Goal: Navigation & Orientation: Find specific page/section

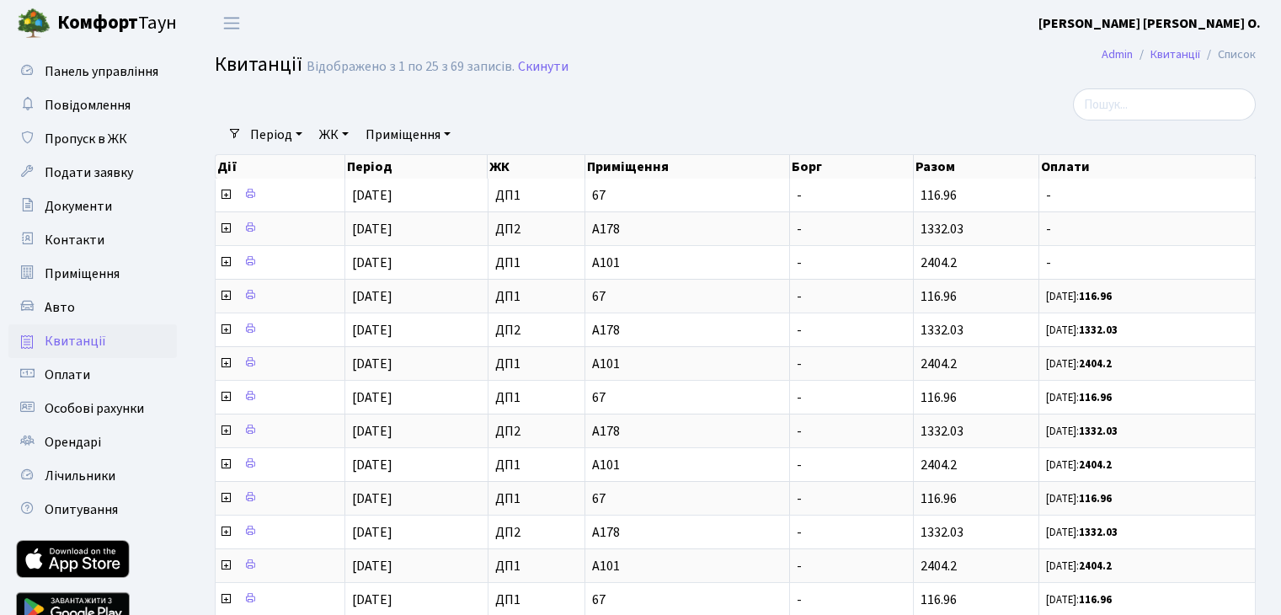
select select "25"
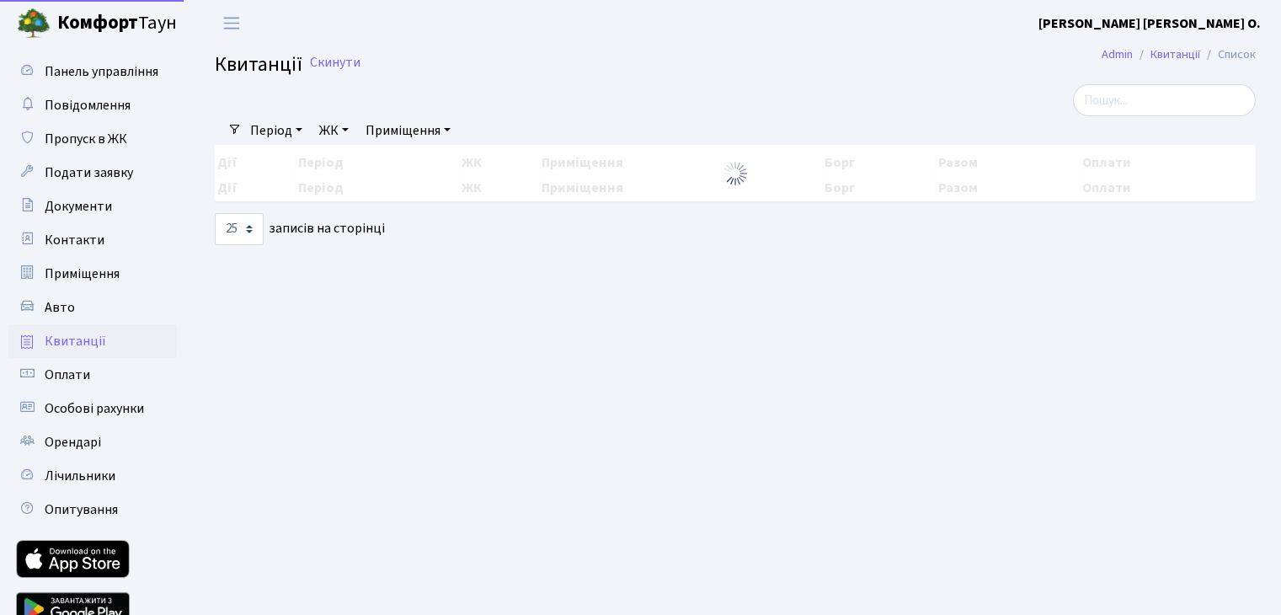
select select "25"
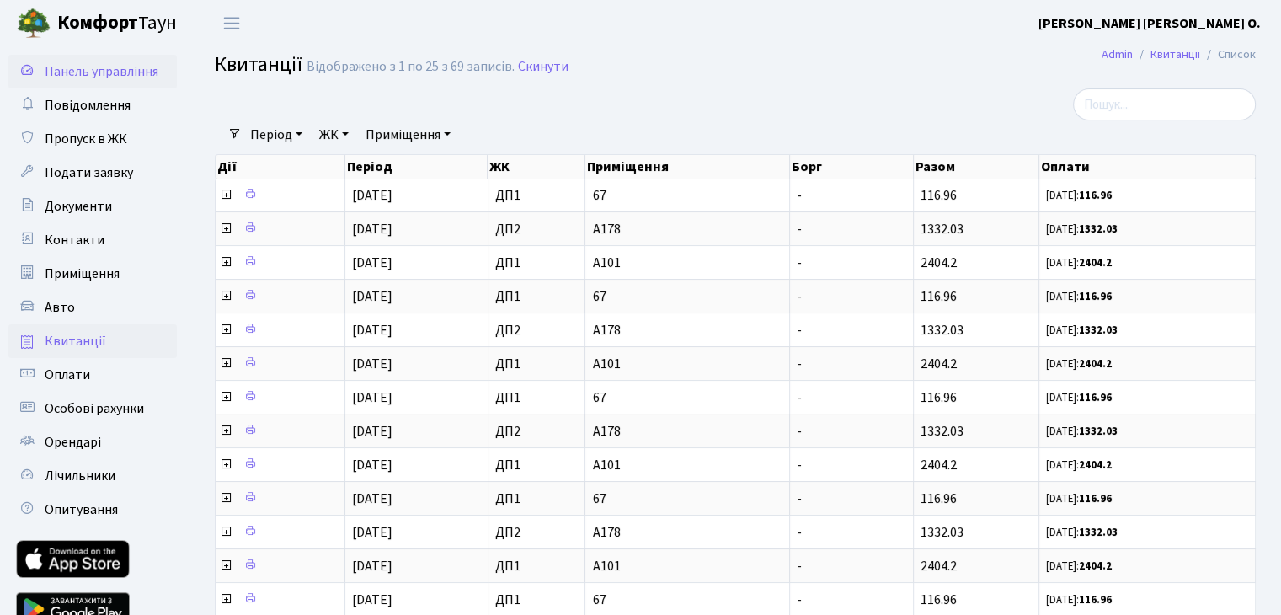
click at [110, 75] on span "Панель управління" at bounding box center [102, 71] width 114 height 19
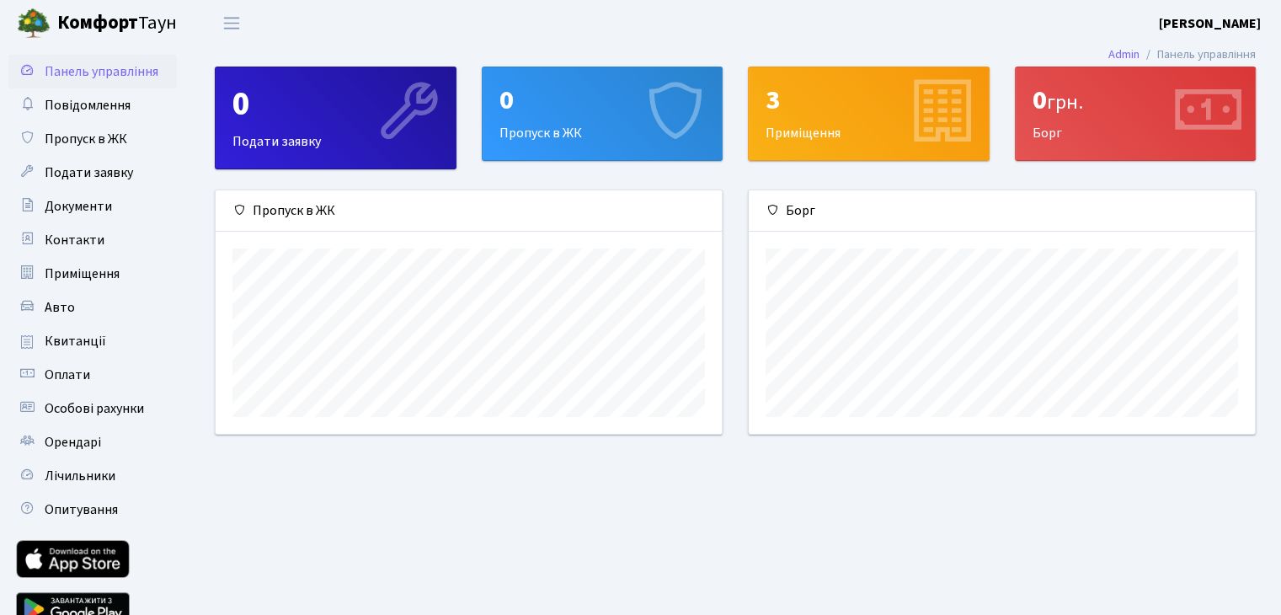
scroll to position [243, 505]
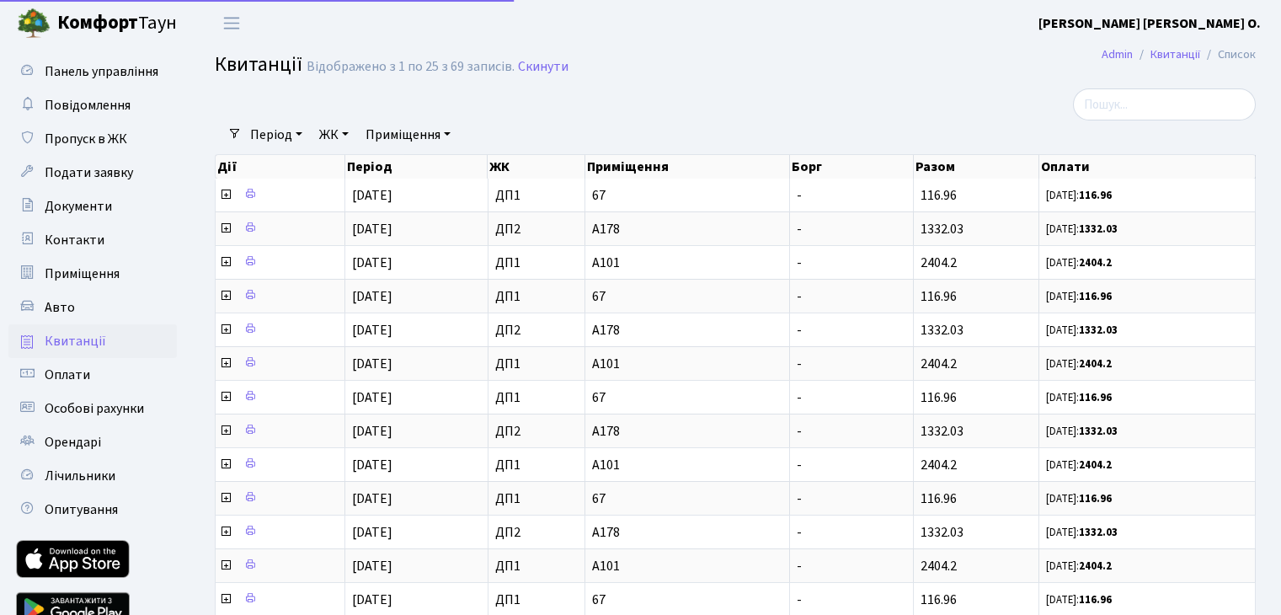
select select "25"
click at [108, 274] on span "Приміщення" at bounding box center [82, 273] width 75 height 19
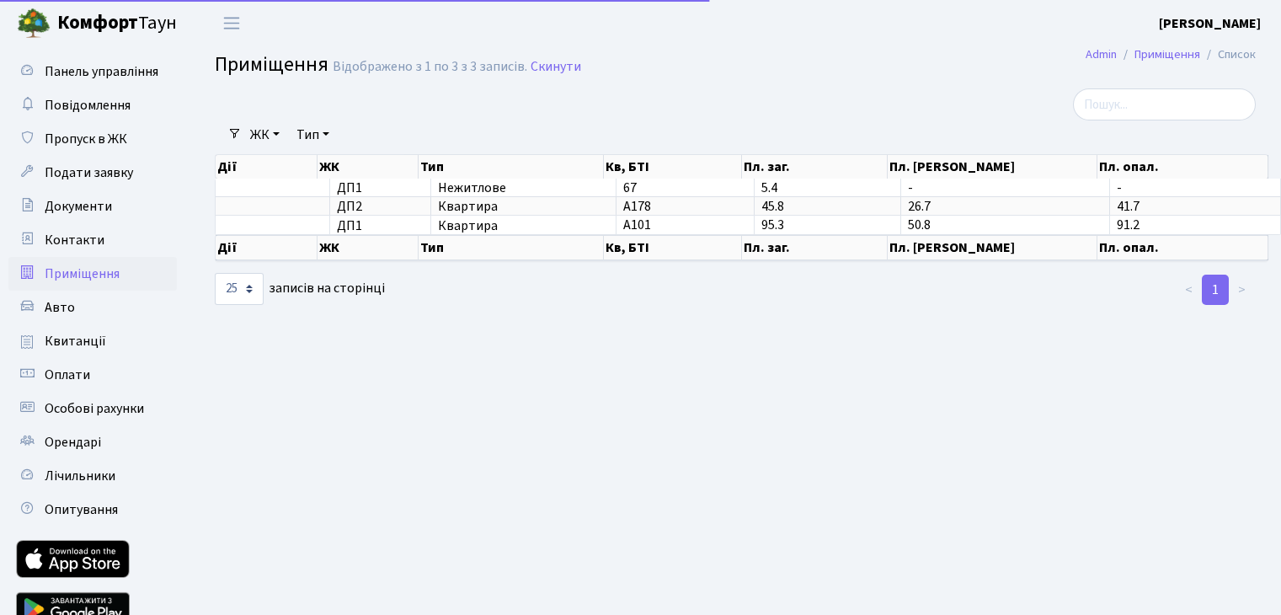
select select "25"
click at [472, 359] on main "Admin Приміщення Список Приміщення Відображено з 1 по 3 з 3 записів. Скинути Фі…" at bounding box center [734, 347] width 1091 height 602
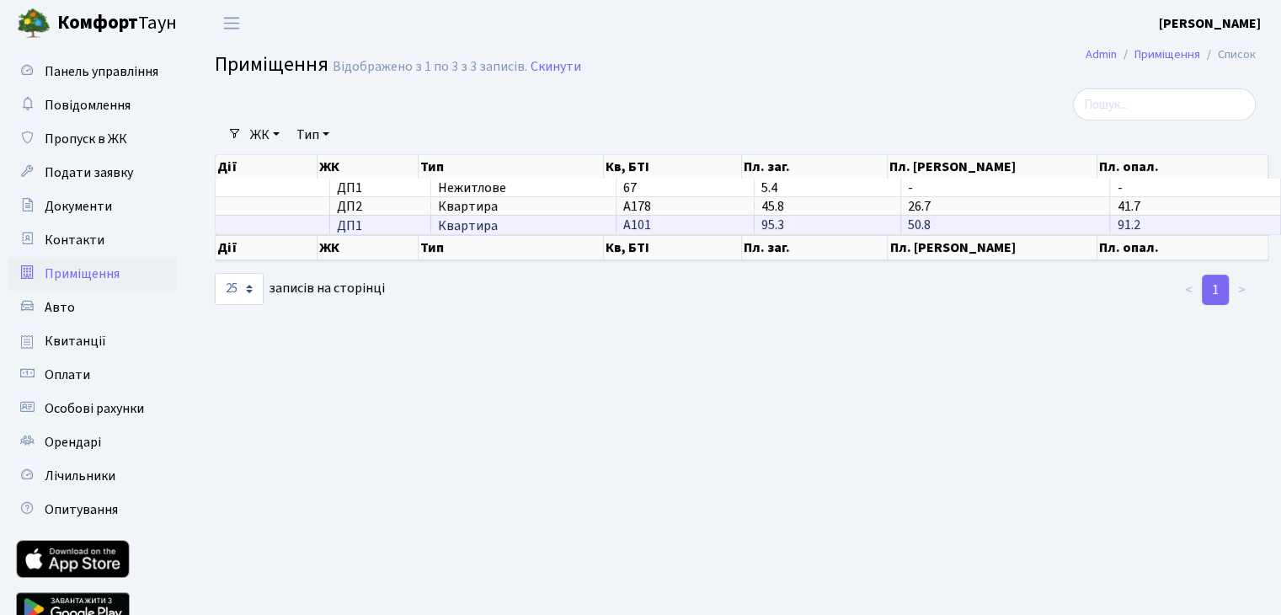
drag, startPoint x: 810, startPoint y: 231, endPoint x: 739, endPoint y: 220, distance: 71.6
click at [739, 221] on tr "ДП1 Квартира А101 95.3 50.8 91.2" at bounding box center [748, 224] width 1065 height 19
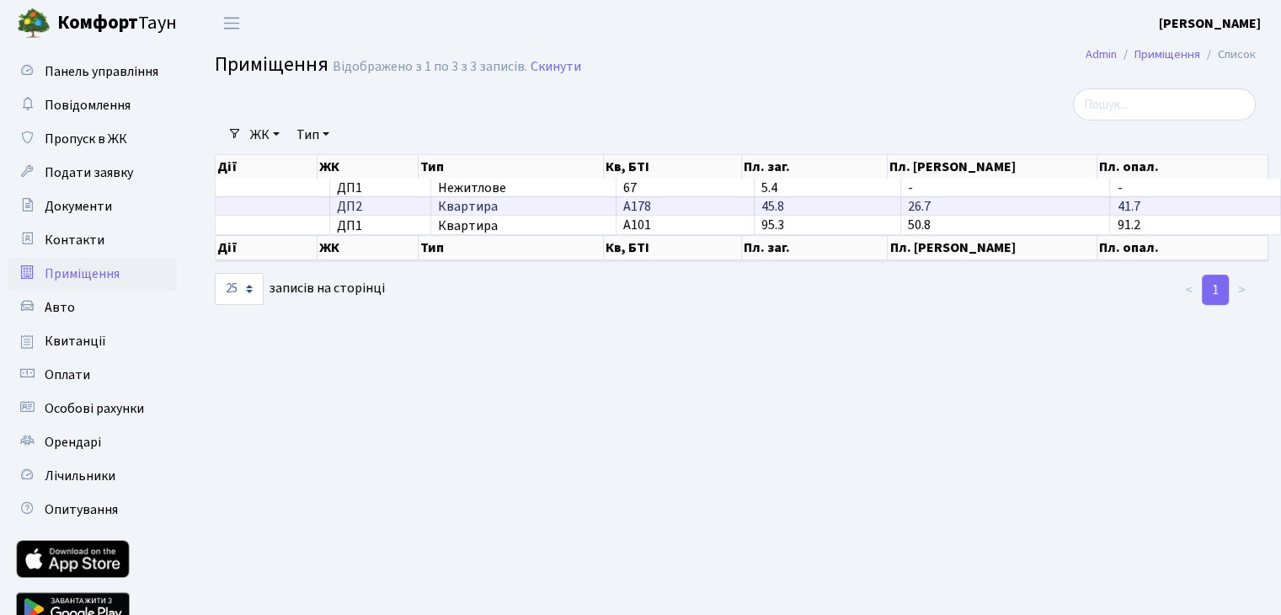
drag, startPoint x: 776, startPoint y: 204, endPoint x: 744, endPoint y: 203, distance: 32.0
click at [755, 203] on td "45.8" at bounding box center [828, 205] width 147 height 19
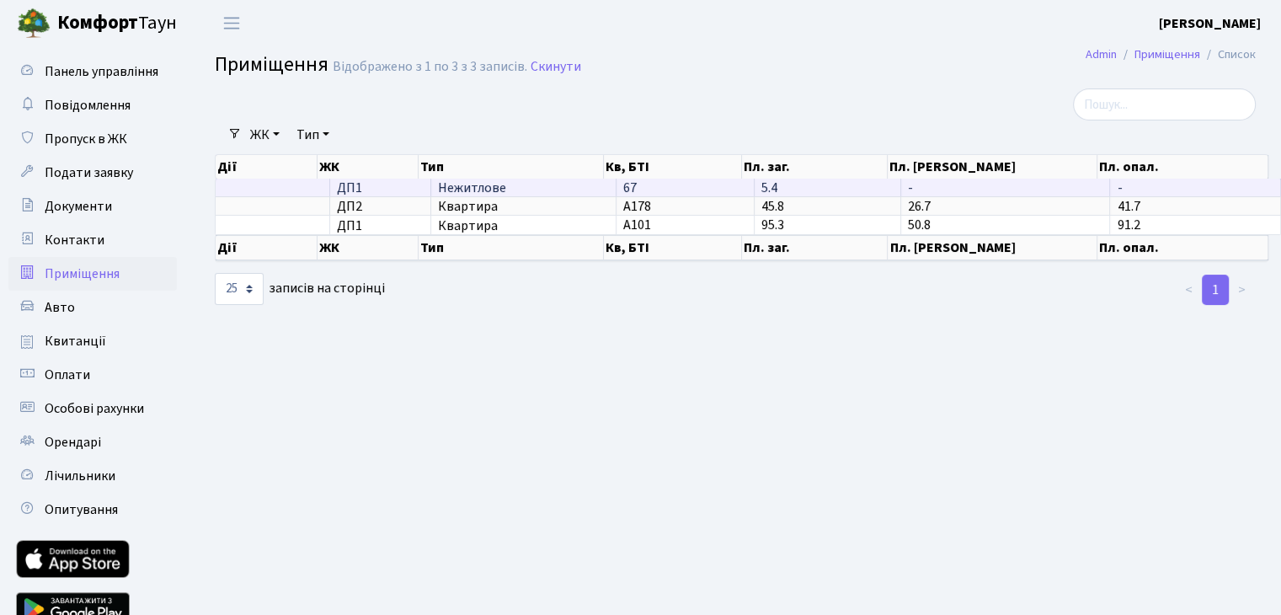
drag, startPoint x: 784, startPoint y: 184, endPoint x: 744, endPoint y: 184, distance: 40.4
click at [755, 184] on td "5.4" at bounding box center [828, 188] width 147 height 18
drag, startPoint x: 922, startPoint y: 192, endPoint x: 891, endPoint y: 193, distance: 31.2
click at [901, 193] on td "-" at bounding box center [1006, 188] width 210 height 18
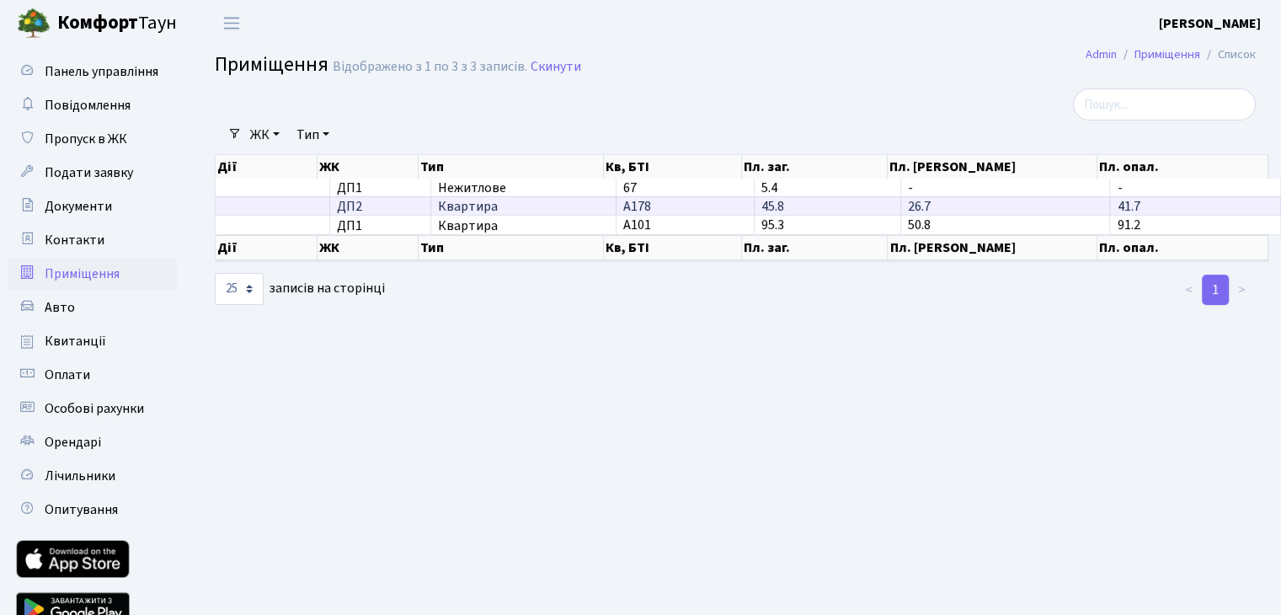
drag, startPoint x: 952, startPoint y: 210, endPoint x: 879, endPoint y: 211, distance: 72.4
click at [879, 211] on tr "ДП2 Квартира А178 45.8 26.7 41.7" at bounding box center [748, 205] width 1065 height 19
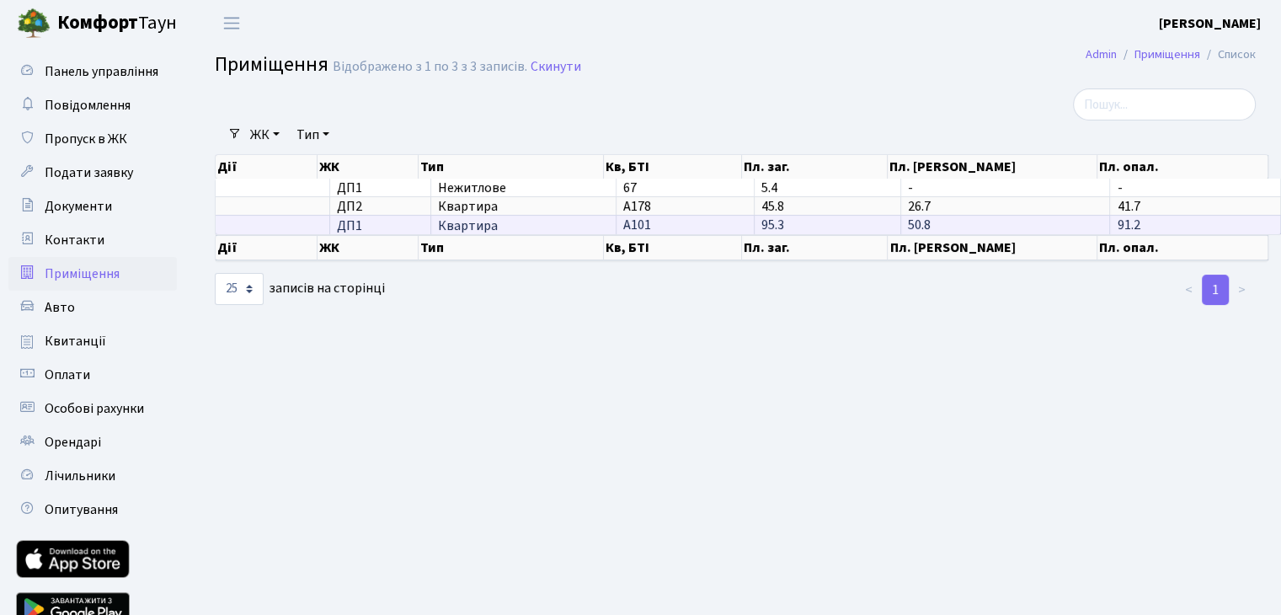
drag, startPoint x: 955, startPoint y: 215, endPoint x: 965, endPoint y: 218, distance: 10.7
click at [901, 217] on td "50.8" at bounding box center [1006, 224] width 210 height 19
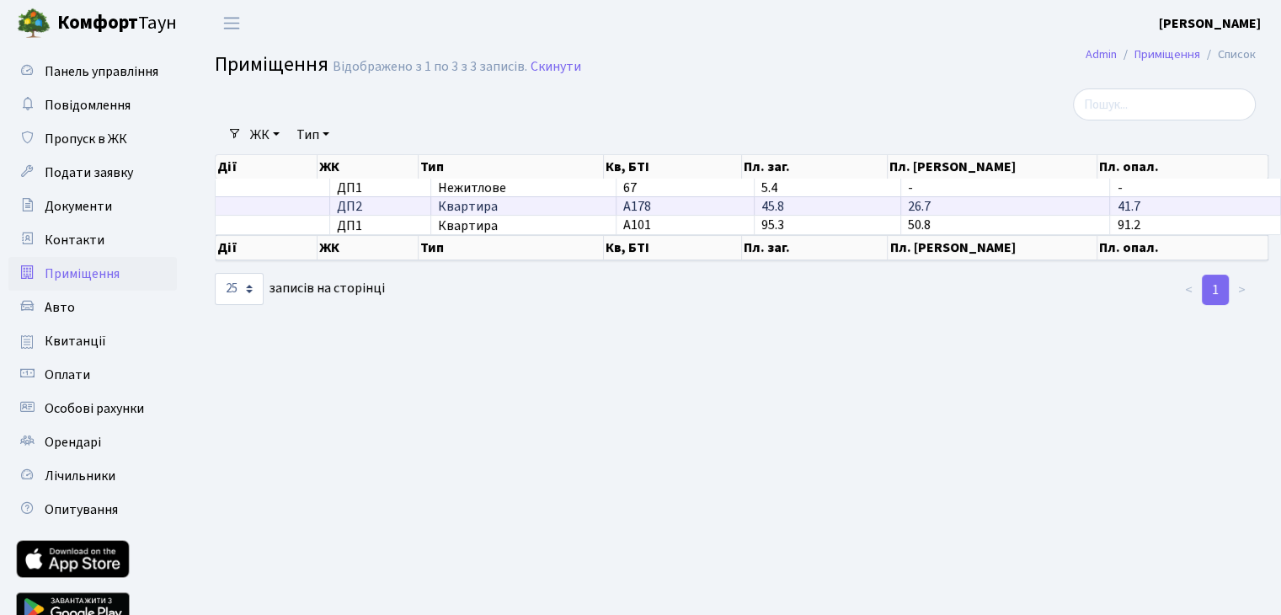
drag, startPoint x: 1145, startPoint y: 201, endPoint x: 1076, endPoint y: 201, distance: 69.1
click at [1076, 201] on tr "ДП2 Квартира А178 45.8 26.7 41.7" at bounding box center [748, 205] width 1065 height 19
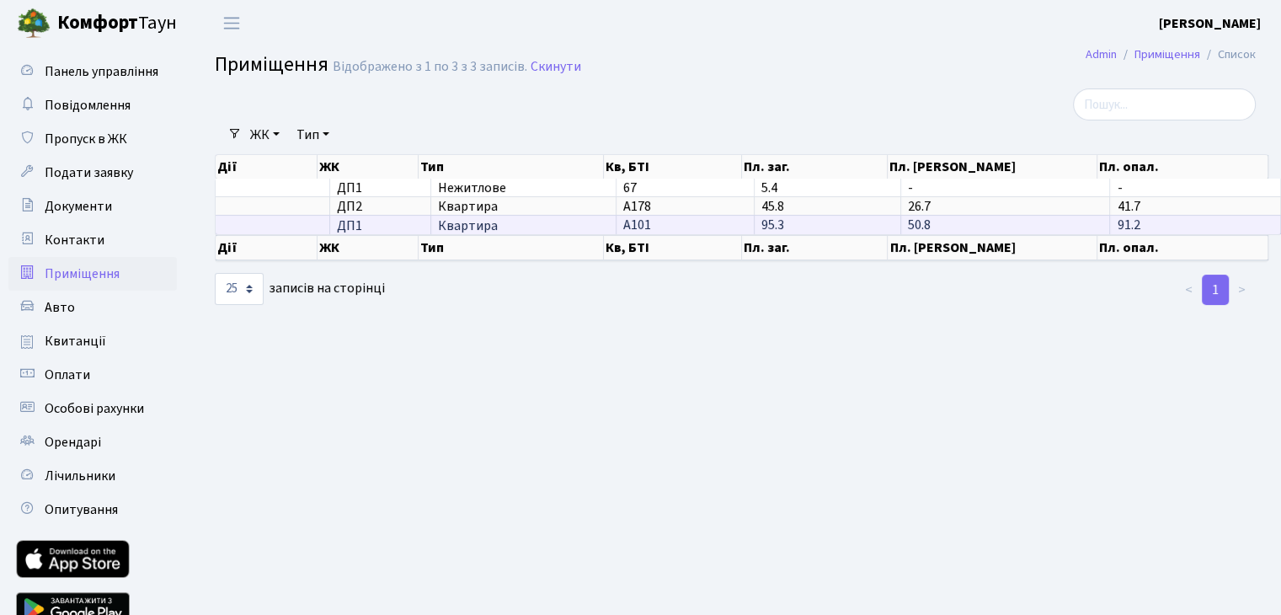
drag, startPoint x: 1110, startPoint y: 220, endPoint x: 1043, endPoint y: 221, distance: 66.6
click at [1044, 221] on tr "ДП1 Квартира А101 95.3 50.8 91.2" at bounding box center [748, 224] width 1065 height 19
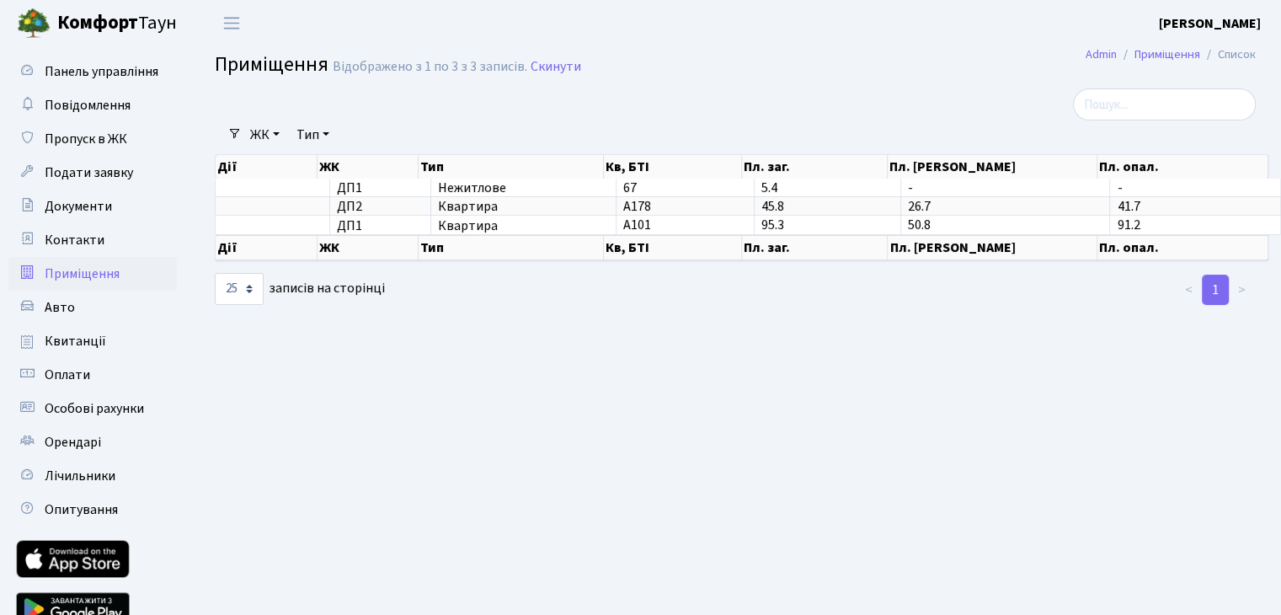
click at [724, 322] on main "Admin Приміщення Список Приміщення Відображено з 1 по 3 з 3 записів. Скинути Фі…" at bounding box center [734, 347] width 1091 height 602
click at [92, 345] on span "Квитанції" at bounding box center [75, 341] width 61 height 19
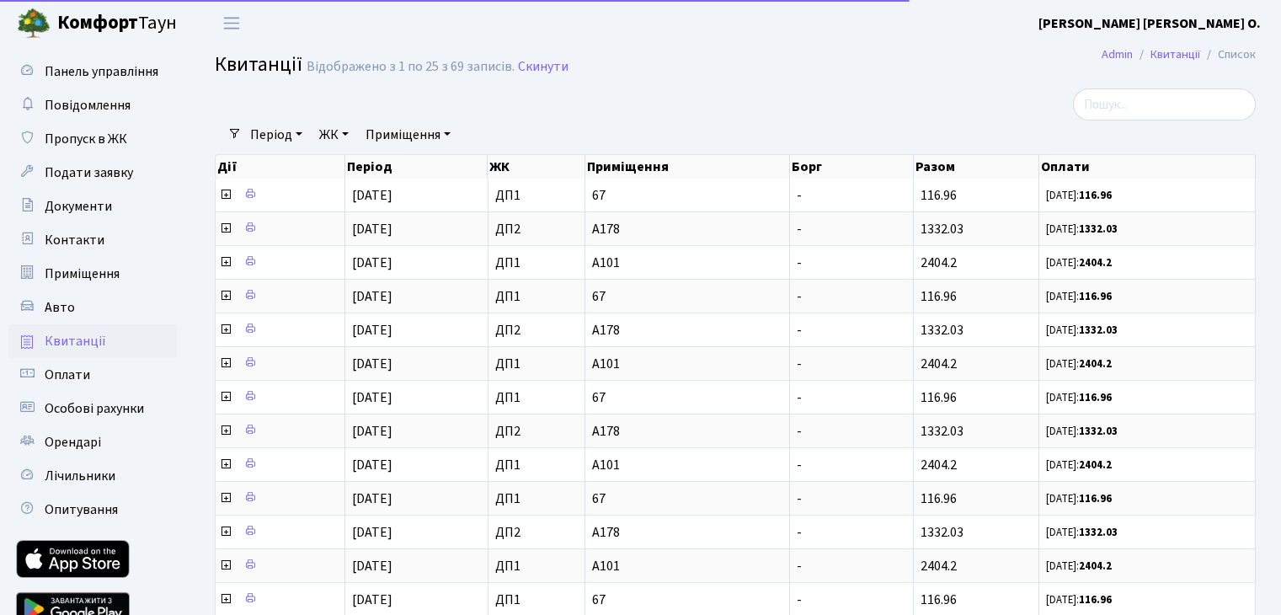
select select "25"
